Goal: Book appointment/travel/reservation

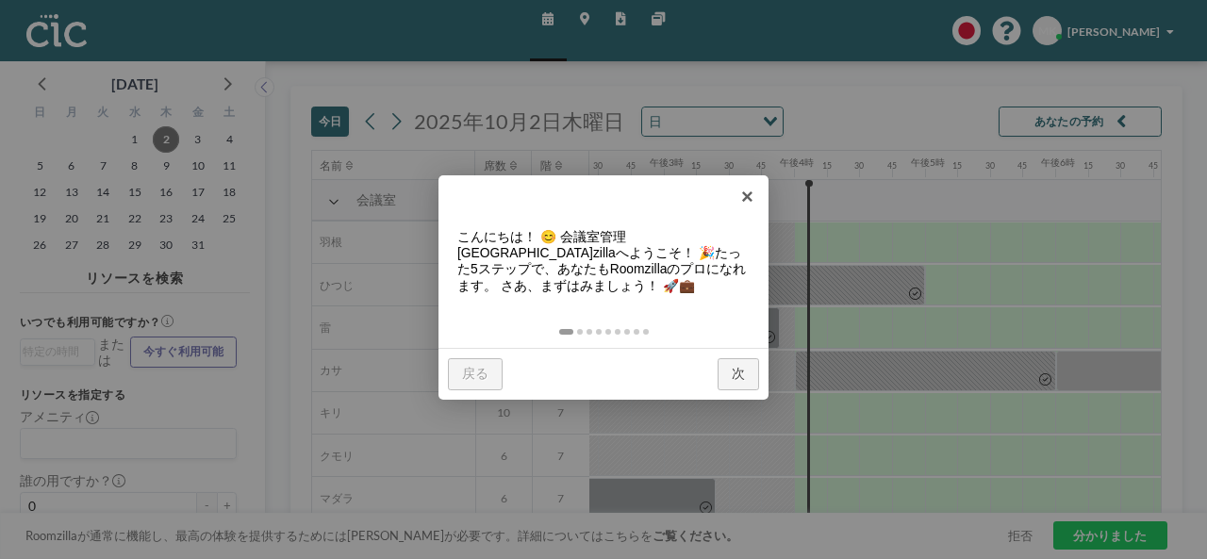
scroll to position [0, 1930]
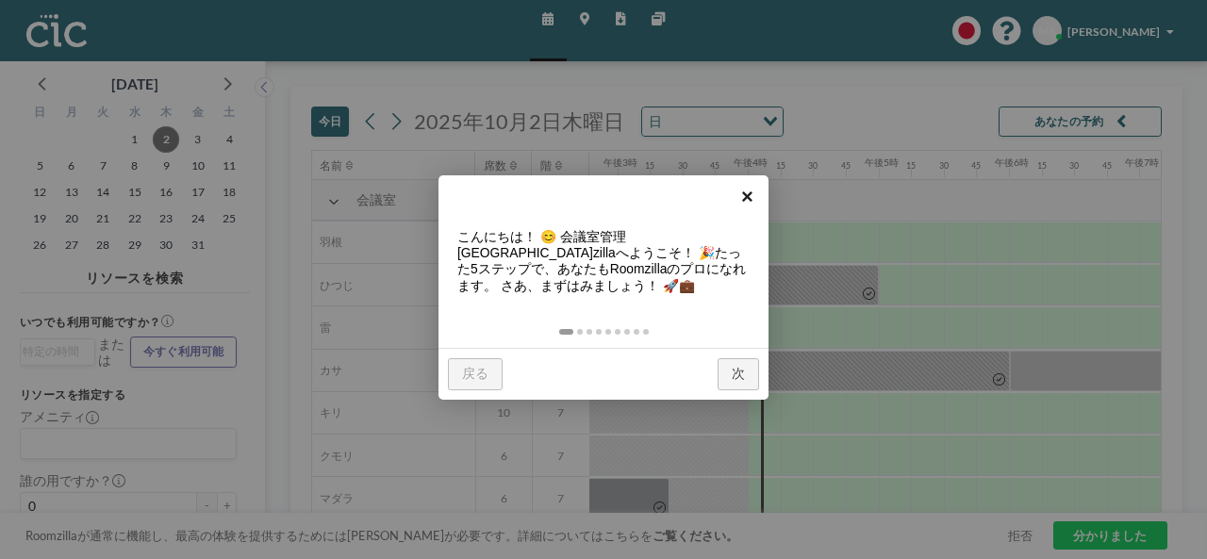
click at [752, 193] on font "×" at bounding box center [747, 197] width 12 height 24
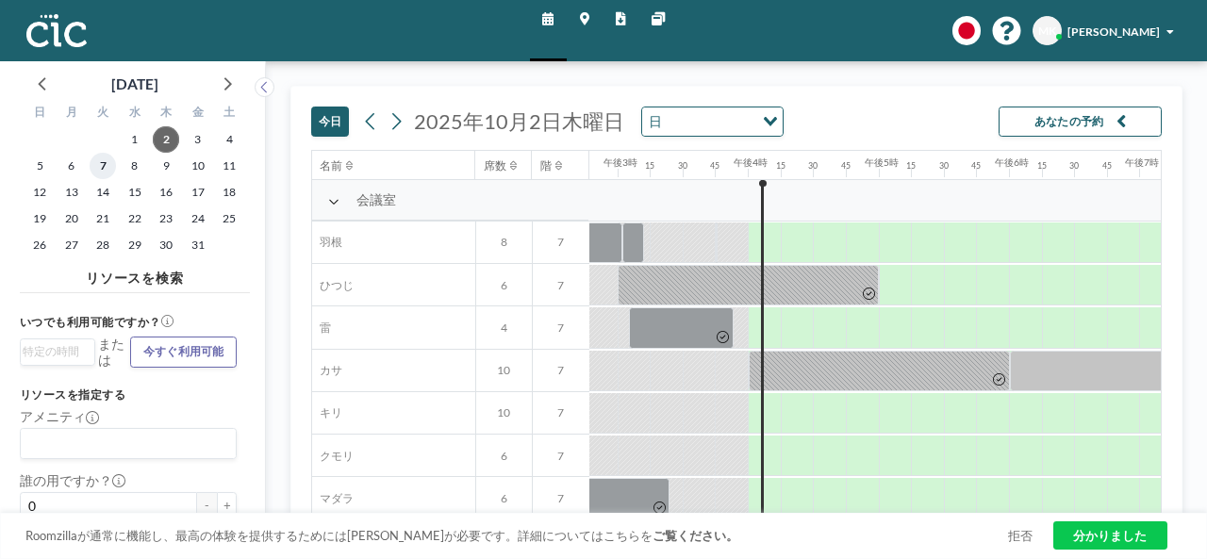
click at [100, 154] on font "7" at bounding box center [103, 166] width 7 height 26
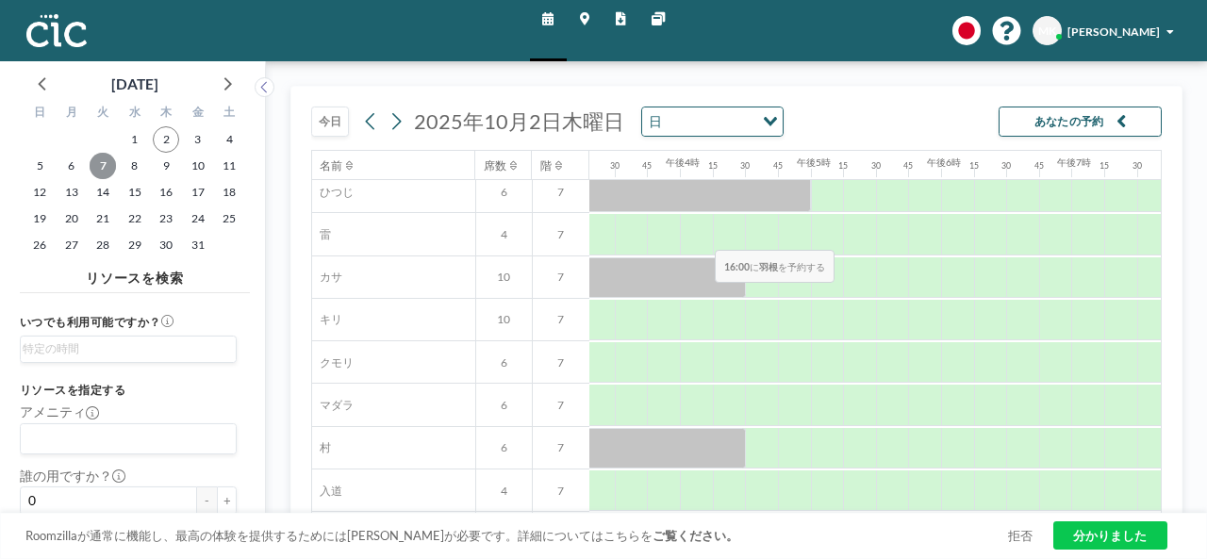
scroll to position [94, 1998]
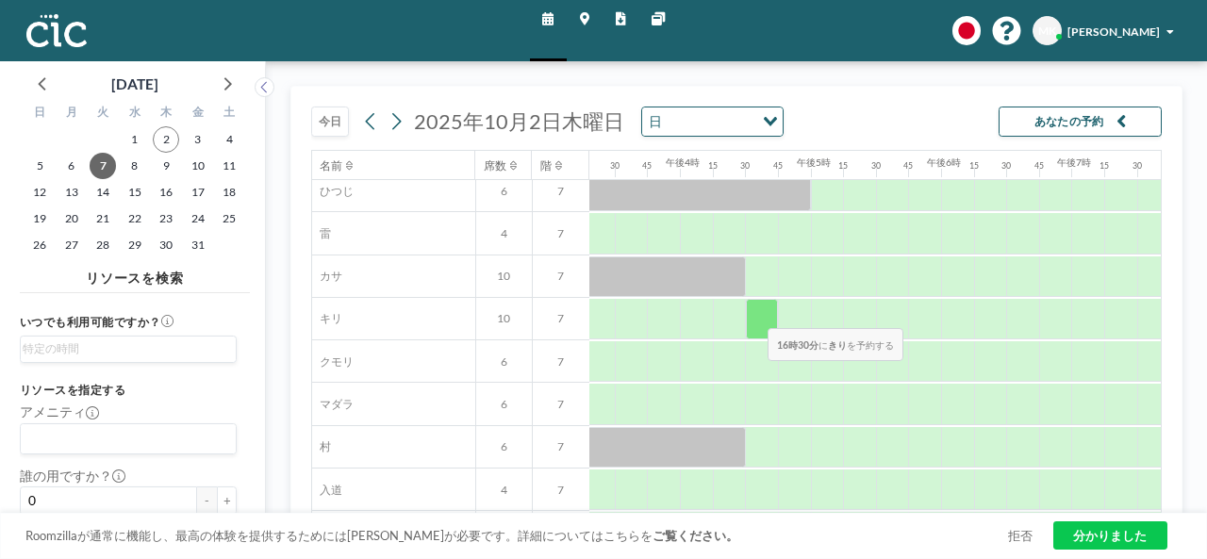
click at [753, 314] on div at bounding box center [762, 319] width 33 height 41
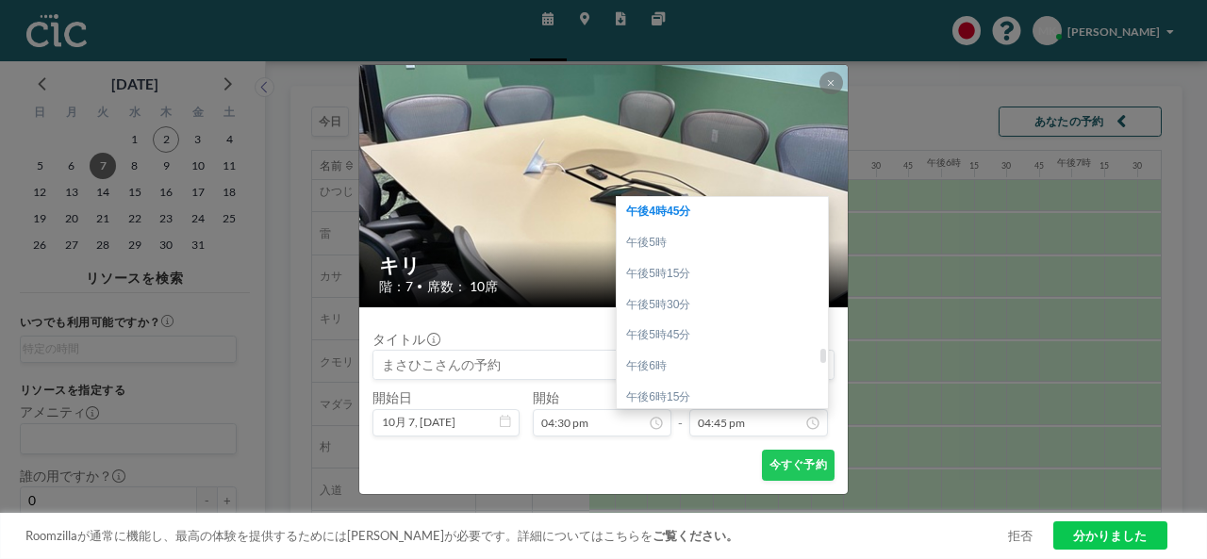
scroll to position [2177, 0]
click at [707, 320] on div "午後6時30分" at bounding box center [727, 334] width 221 height 31
type input "06:30 pm"
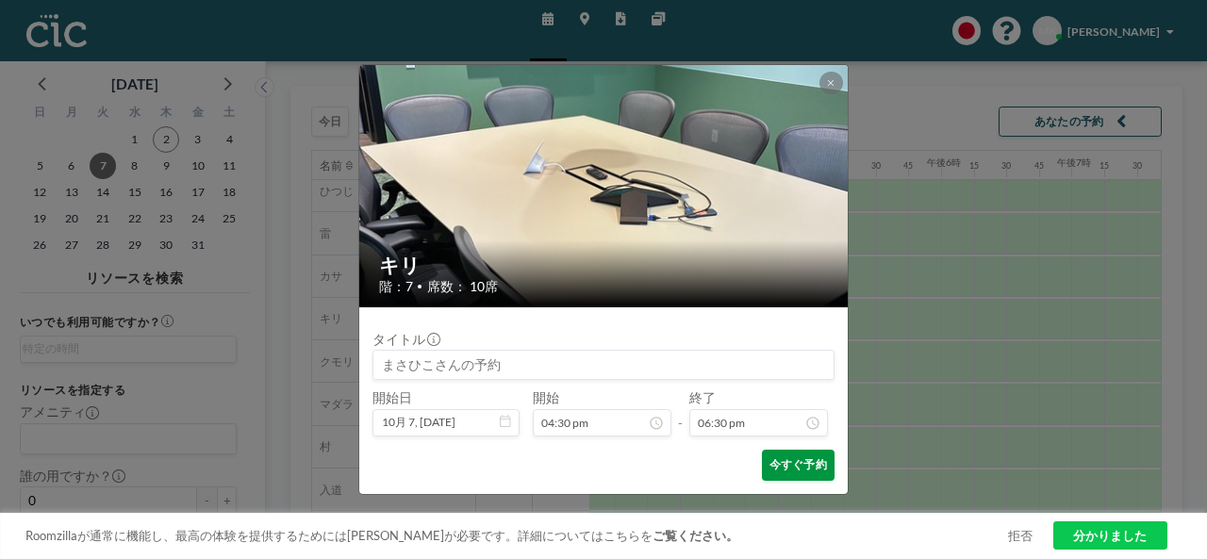
click at [815, 472] on font "今すぐ予約" at bounding box center [798, 465] width 58 height 16
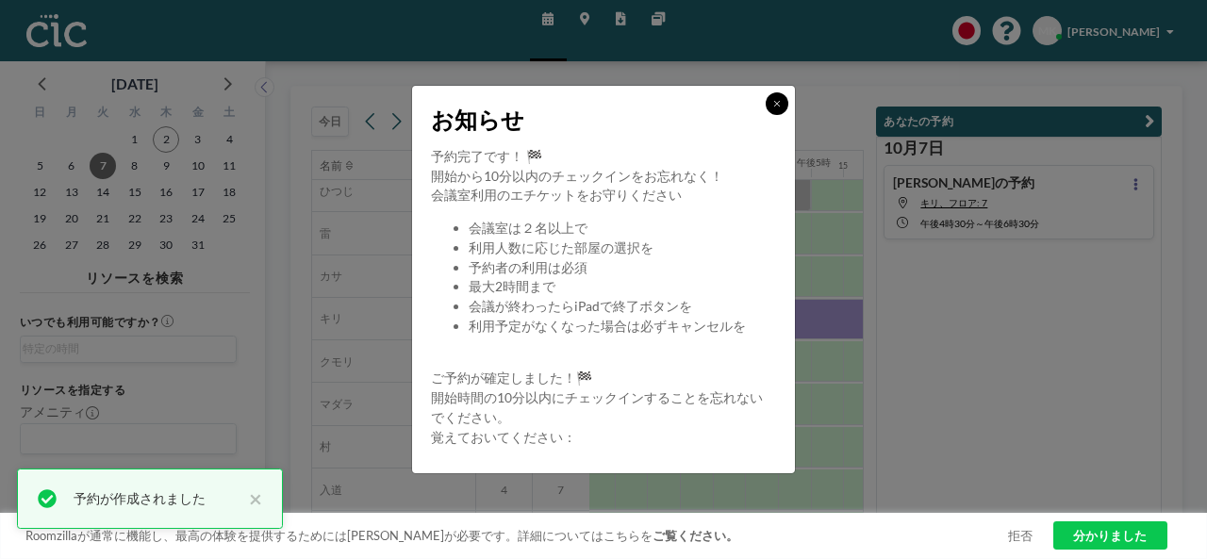
click at [768, 107] on button at bounding box center [777, 103] width 23 height 23
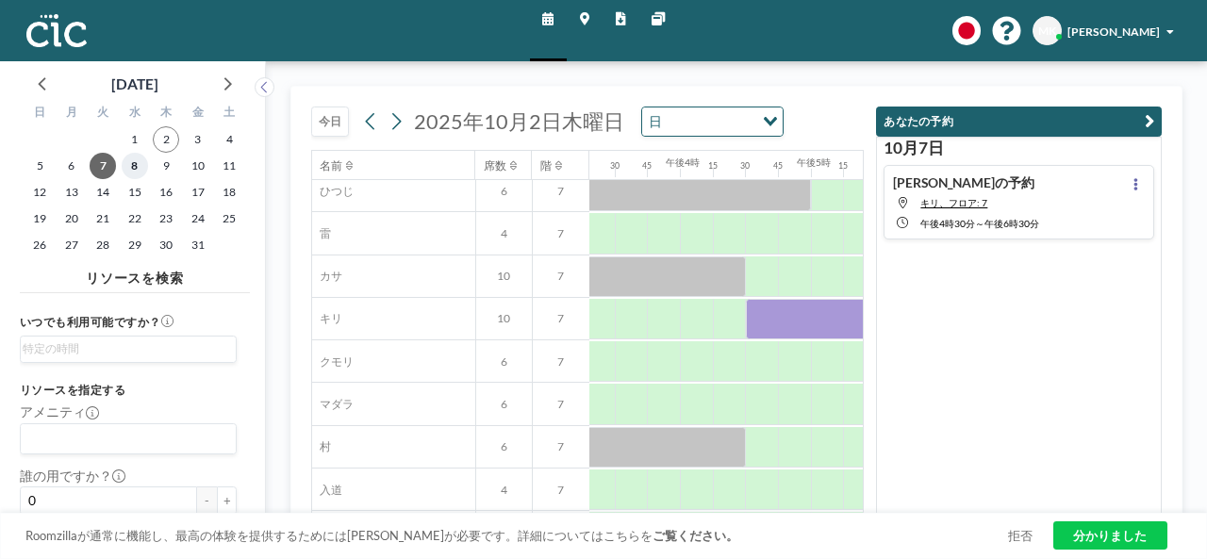
click at [136, 165] on font "8" at bounding box center [134, 165] width 7 height 14
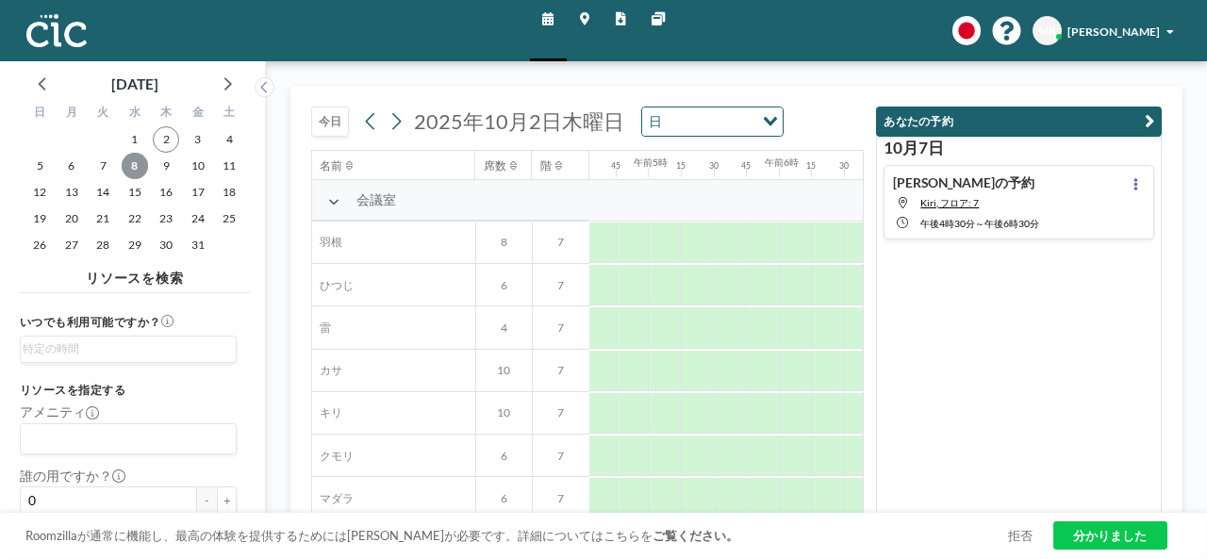
scroll to position [0, 949]
click at [1148, 118] on icon "button" at bounding box center [1148, 122] width 9 height 20
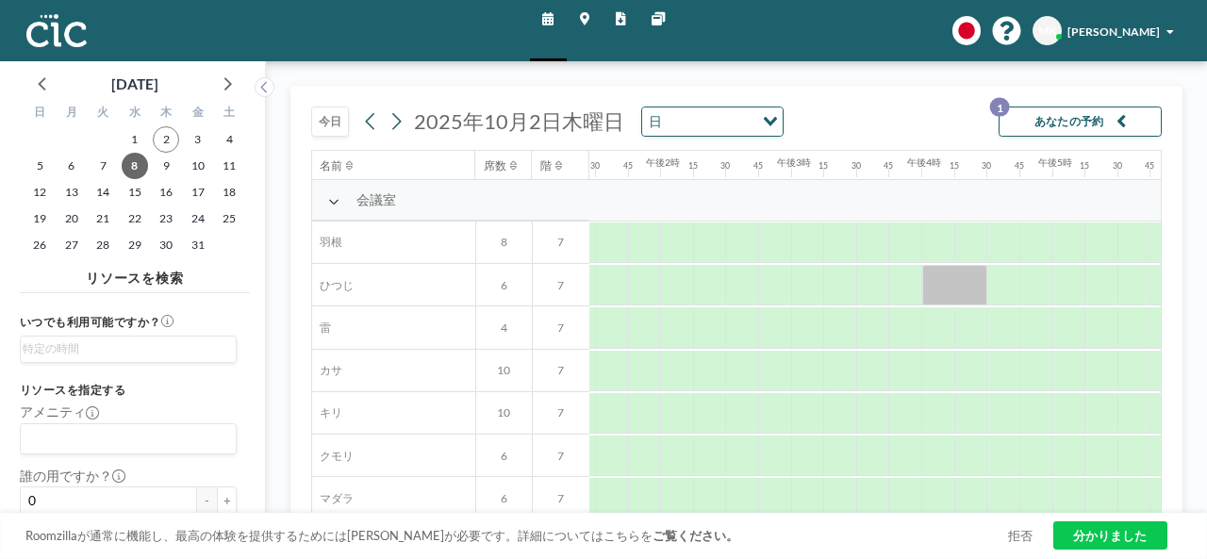
scroll to position [0, 1610]
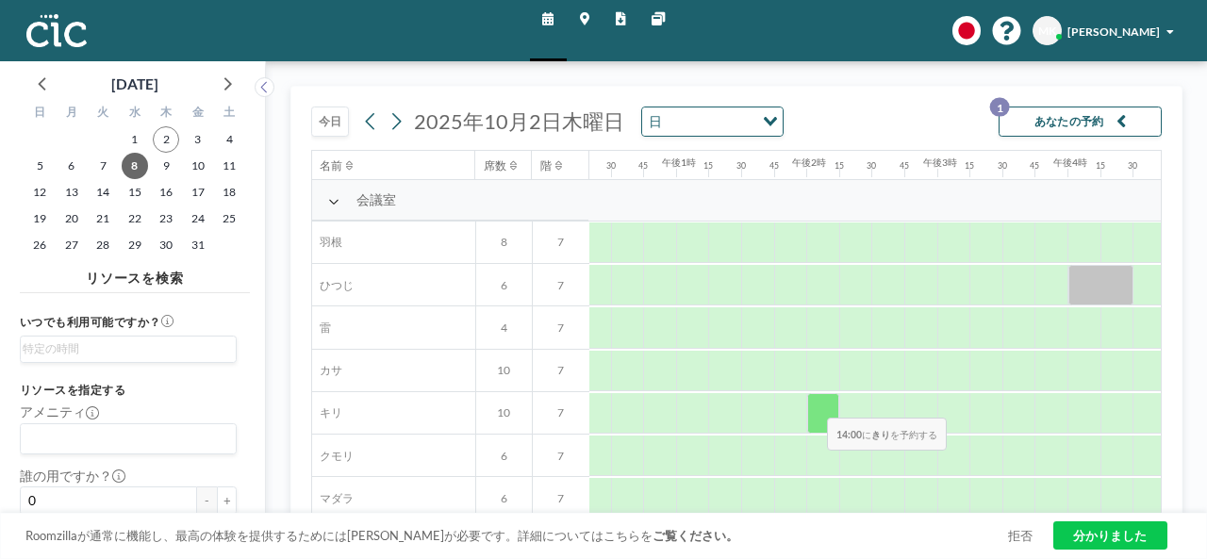
click at [813, 403] on div at bounding box center [823, 413] width 33 height 41
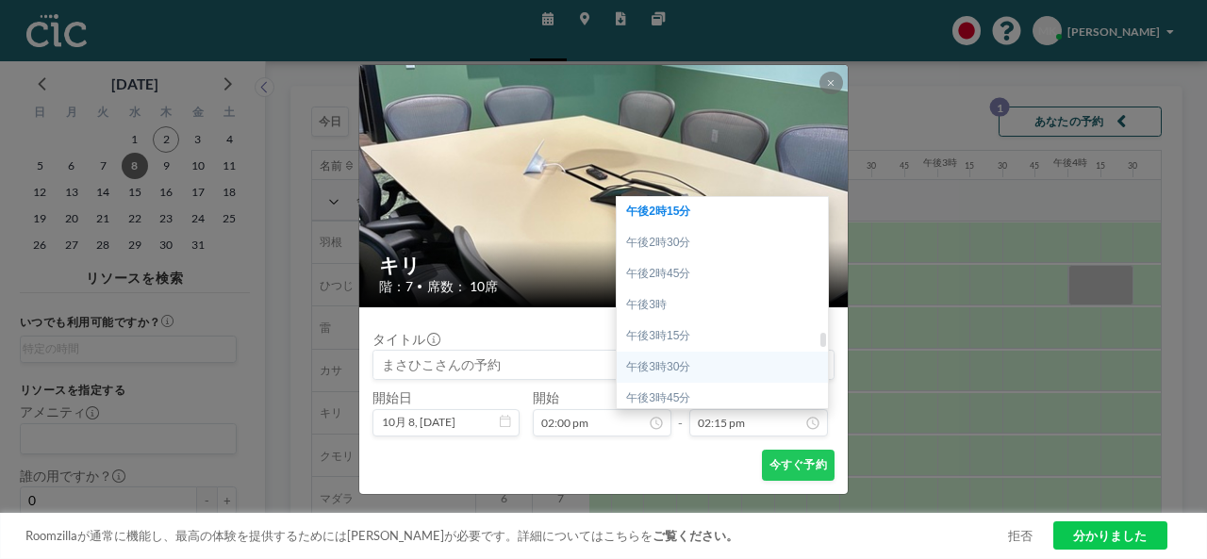
scroll to position [1960, 0]
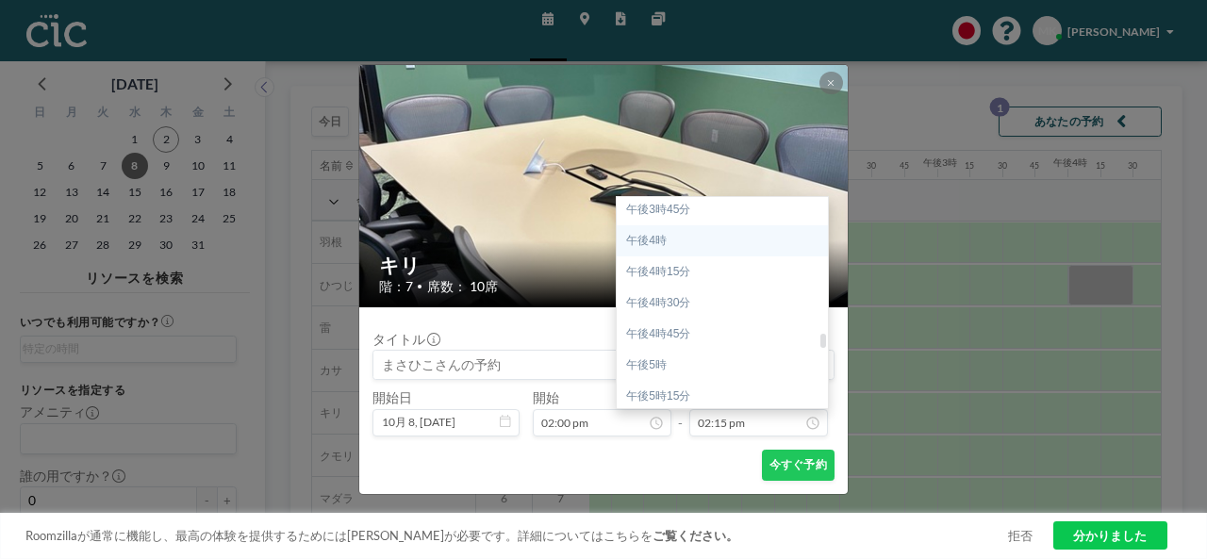
click at [713, 247] on div "午後4時" at bounding box center [727, 240] width 221 height 31
type input "04:00 pm"
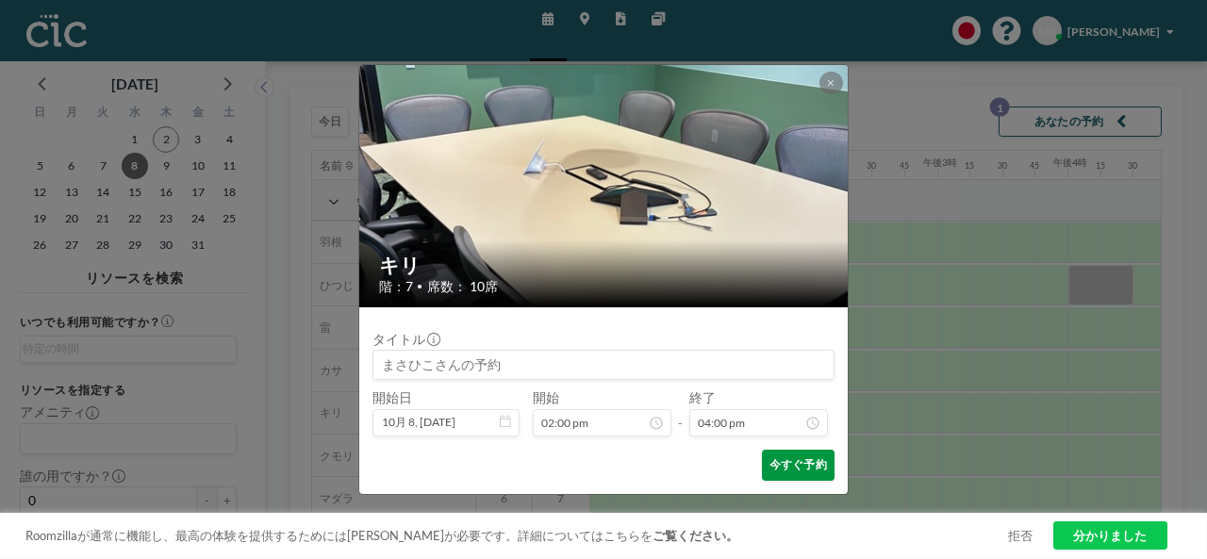
scroll to position [1989, 0]
click at [787, 464] on font "今すぐ予約" at bounding box center [798, 464] width 58 height 14
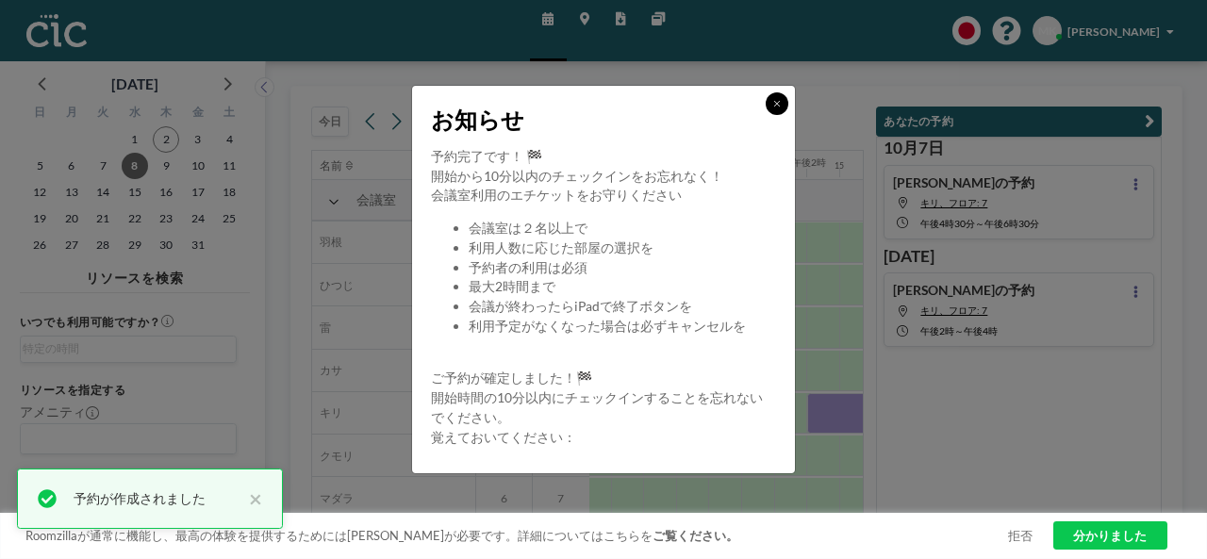
click at [777, 103] on icon at bounding box center [777, 103] width 8 height 9
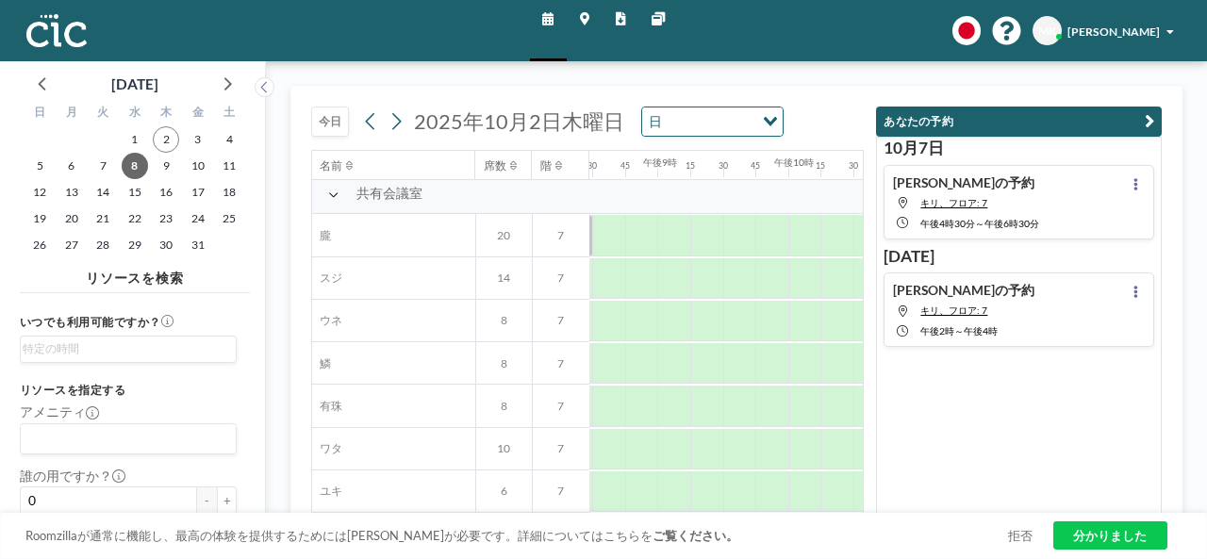
scroll to position [1208, 2871]
